Goal: Use online tool/utility: Utilize a website feature to perform a specific function

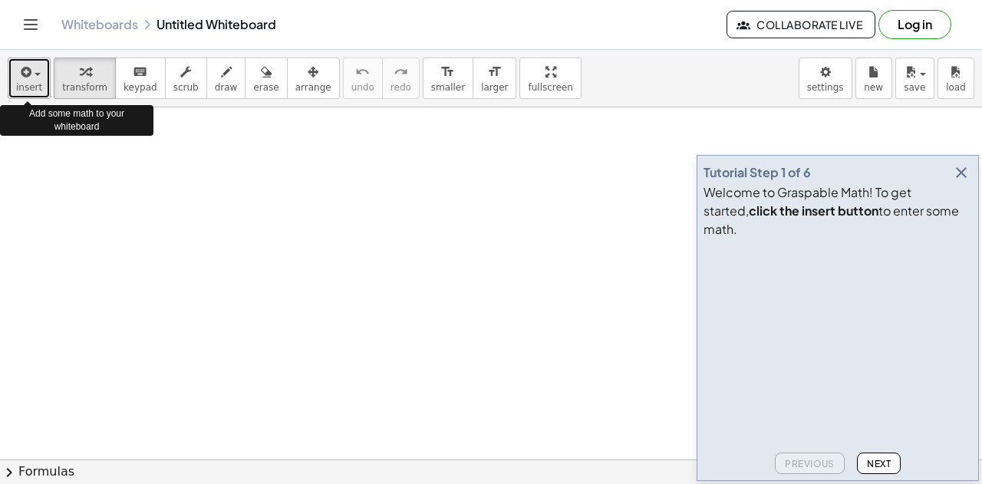
click at [18, 78] on icon "button" at bounding box center [25, 72] width 14 height 18
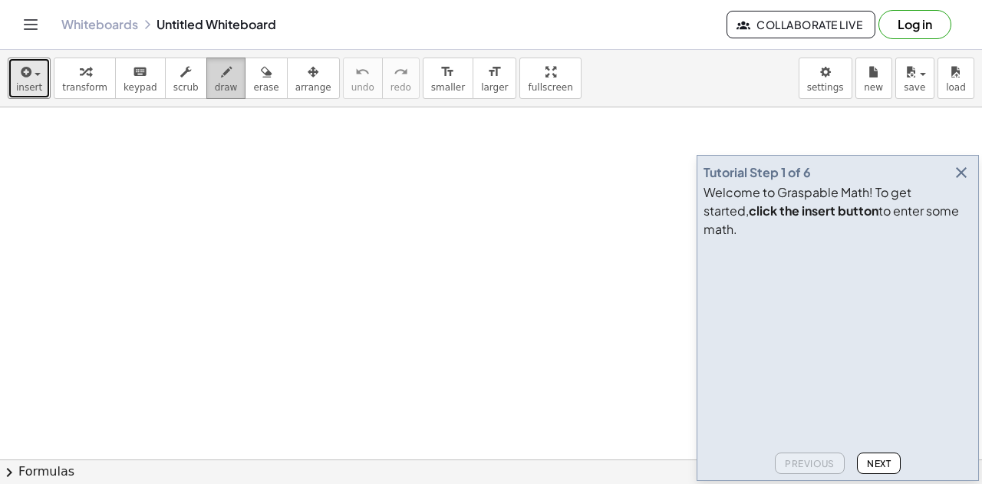
click at [215, 82] on span "draw" at bounding box center [226, 87] width 23 height 11
drag, startPoint x: 146, startPoint y: 195, endPoint x: 146, endPoint y: 237, distance: 42.2
click at [44, 80] on button "insert" at bounding box center [29, 78] width 43 height 41
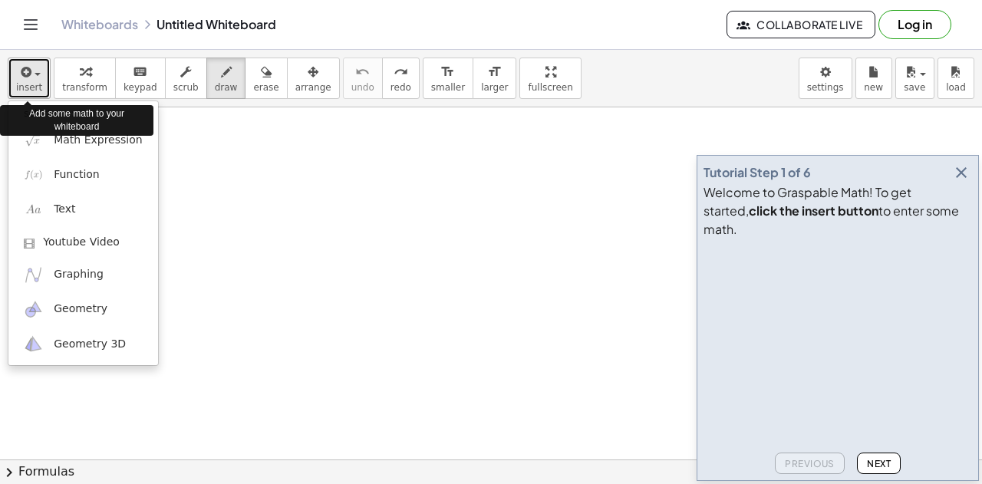
click at [44, 80] on button "insert" at bounding box center [29, 78] width 43 height 41
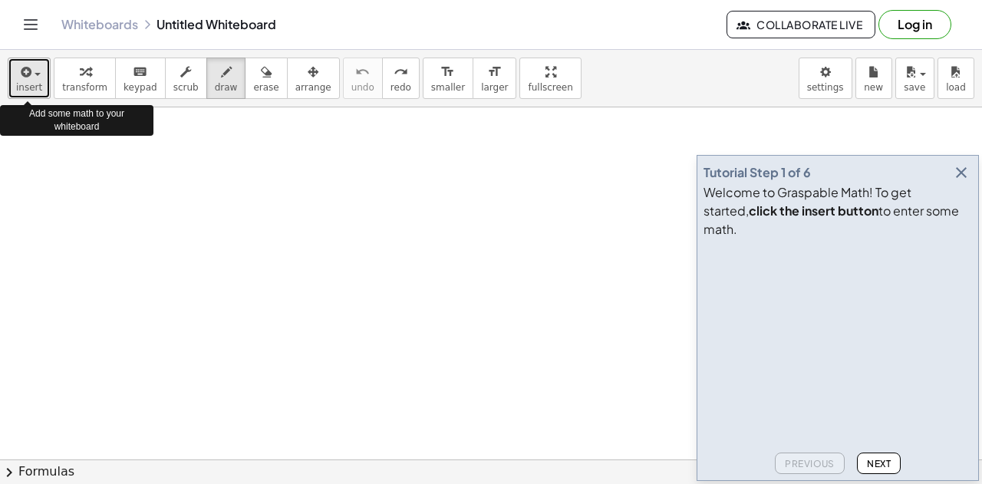
click at [44, 80] on button "insert" at bounding box center [29, 78] width 43 height 41
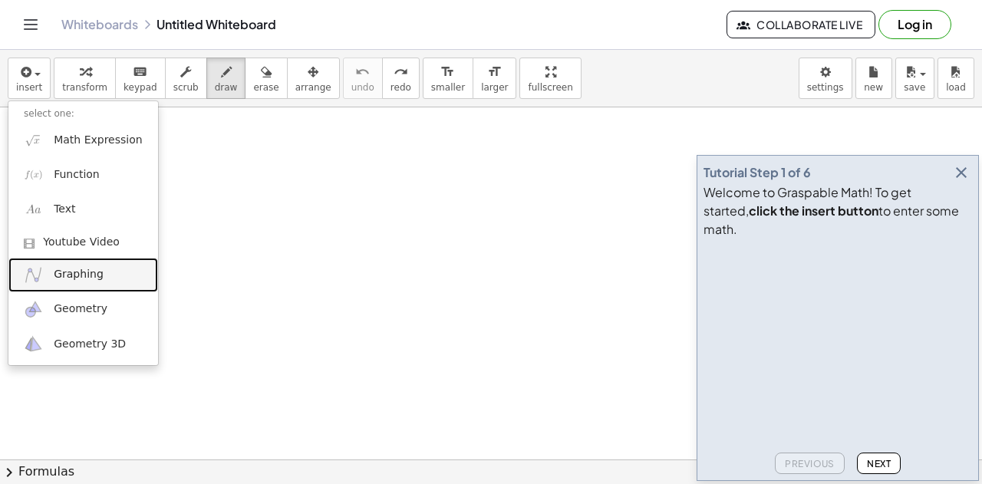
click at [67, 277] on span "Graphing" at bounding box center [79, 274] width 50 height 15
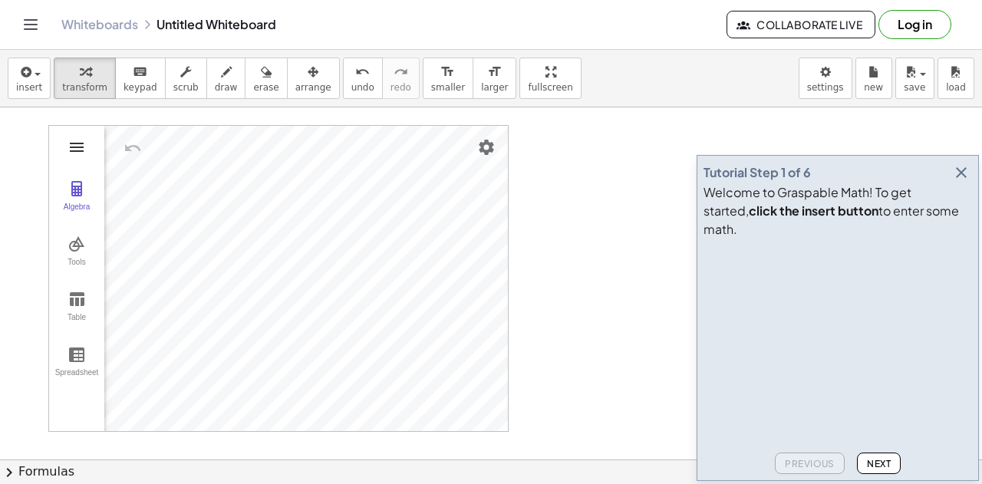
click at [84, 148] on img "Graphing Calculator" at bounding box center [76, 147] width 18 height 18
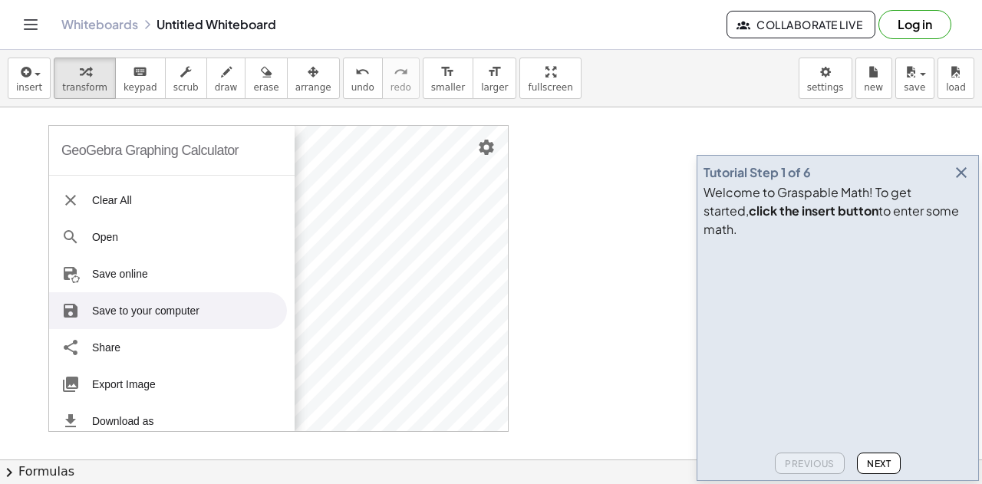
scroll to position [188, 0]
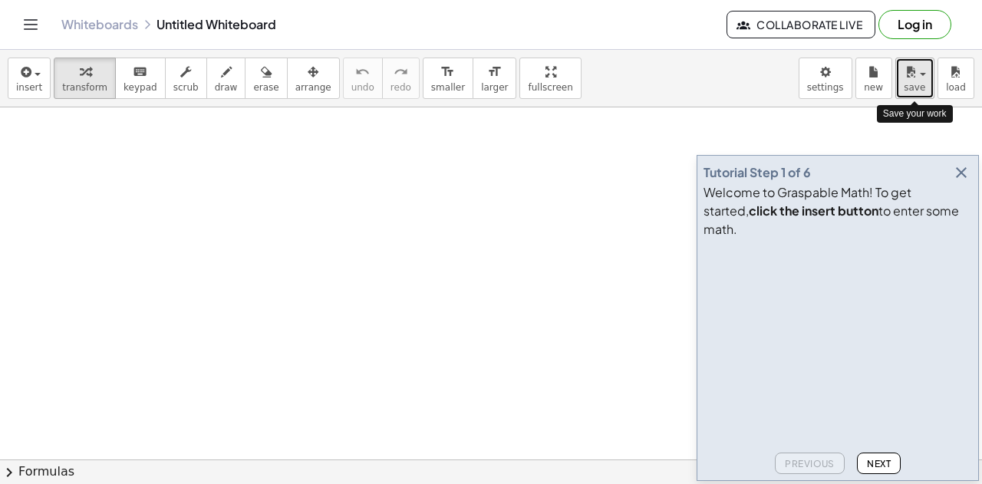
click at [922, 82] on span "save" at bounding box center [913, 87] width 21 height 11
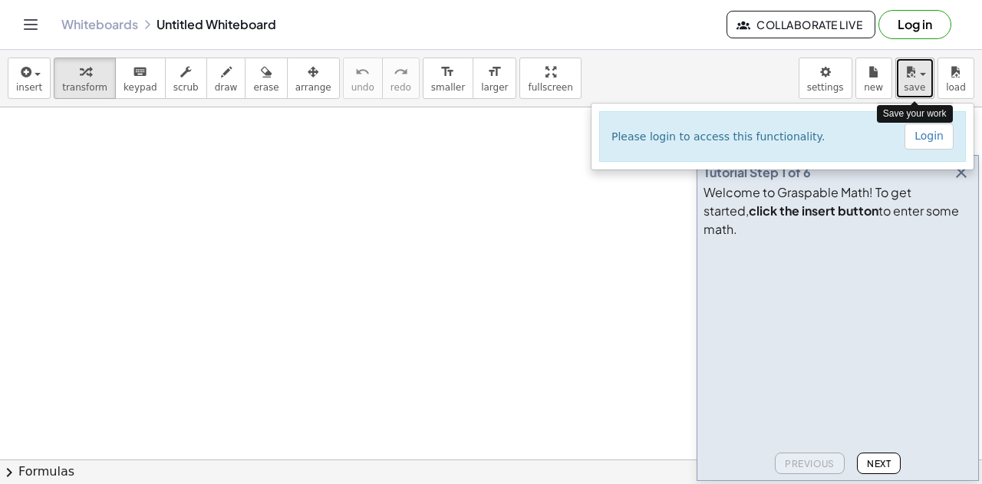
click at [922, 82] on span "save" at bounding box center [913, 87] width 21 height 11
